Goal: Navigation & Orientation: Find specific page/section

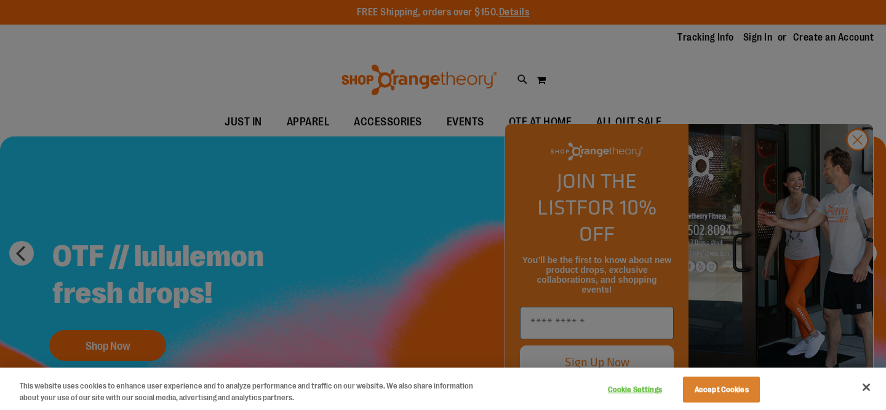
click at [441, 138] on div at bounding box center [443, 205] width 886 height 410
click at [867, 390] on button "Close" at bounding box center [866, 387] width 27 height 27
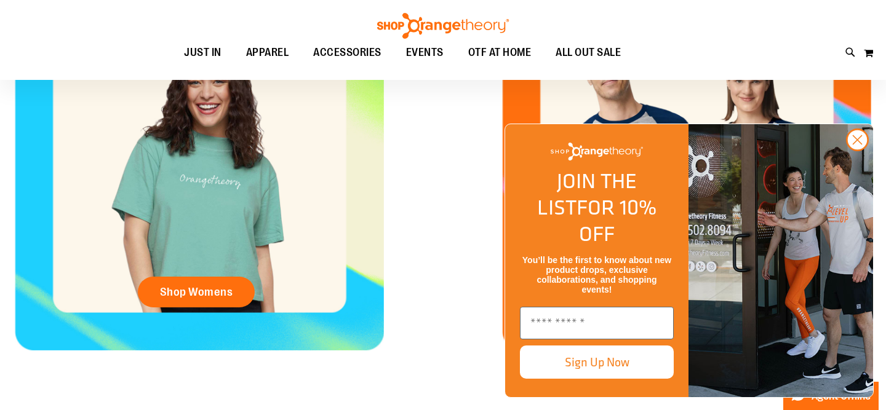
scroll to position [587, 0]
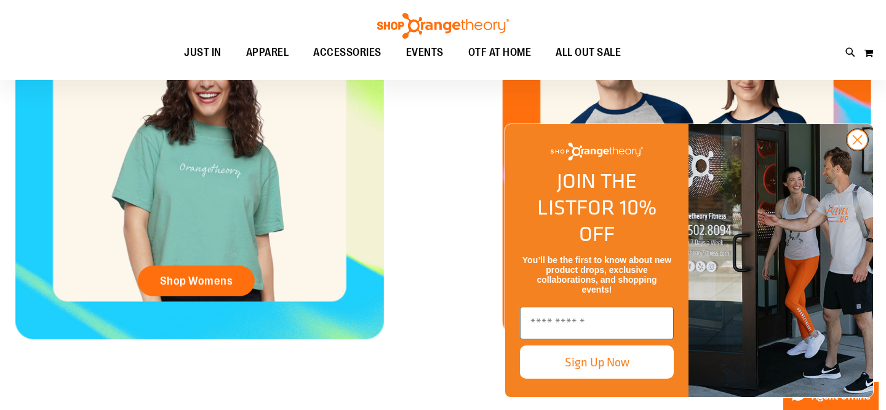
click at [857, 145] on icon "Close dialog" at bounding box center [858, 140] width 9 height 9
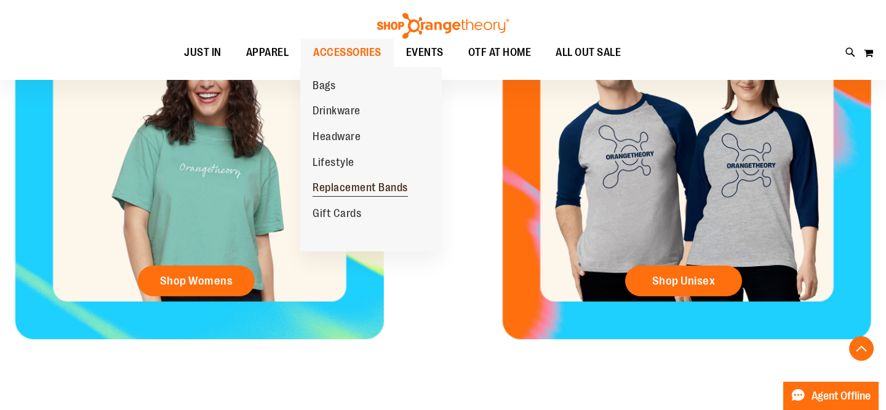
click at [362, 190] on span "Replacement Bands" at bounding box center [360, 189] width 95 height 15
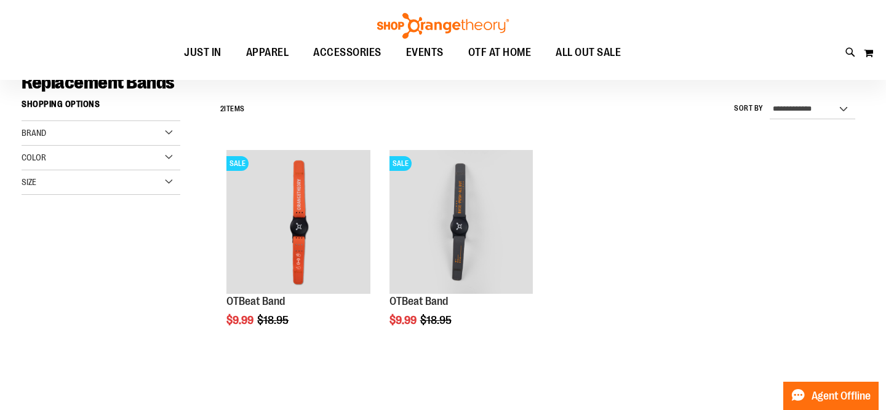
scroll to position [103, 0]
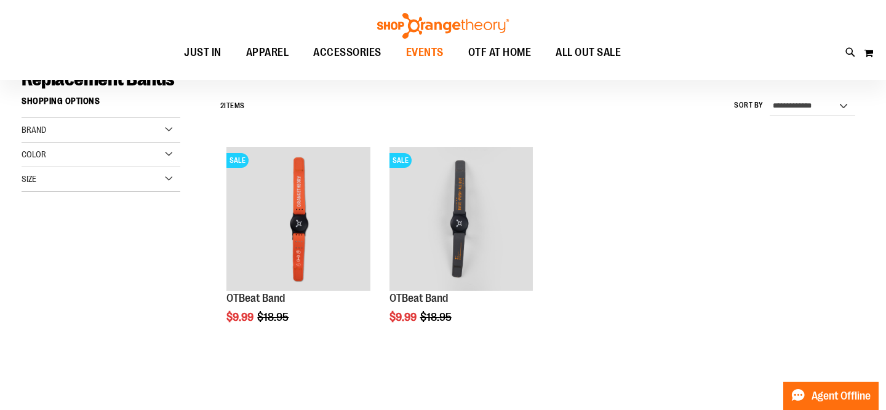
click at [426, 50] on span "EVENTS" at bounding box center [425, 53] width 38 height 28
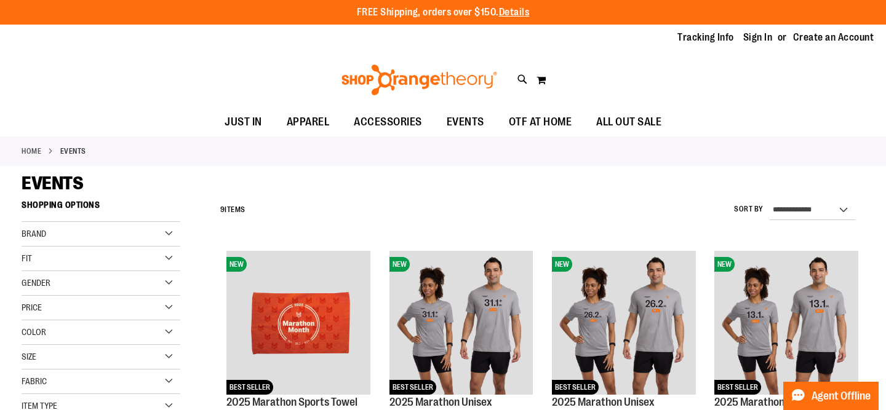
click at [33, 150] on link "Home" at bounding box center [32, 151] width 20 height 11
